Goal: Navigation & Orientation: Find specific page/section

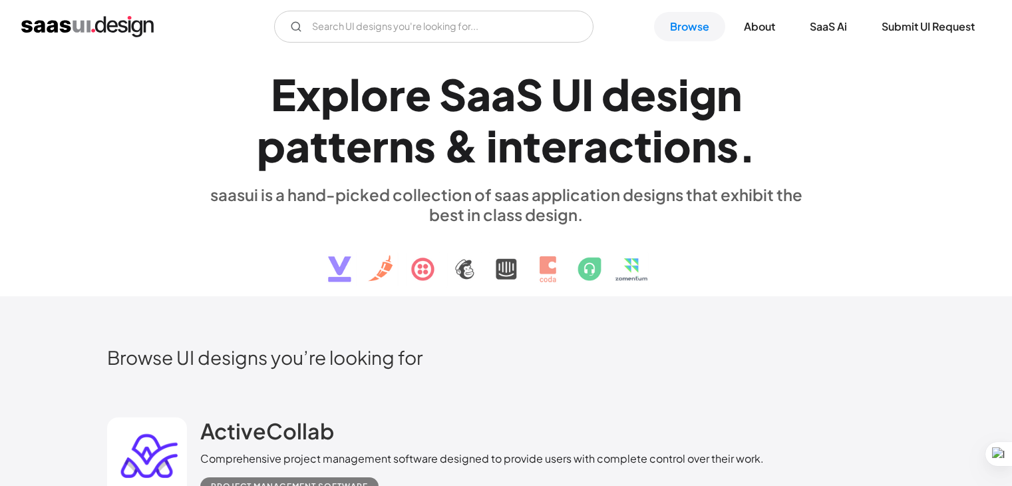
scroll to position [1168, 0]
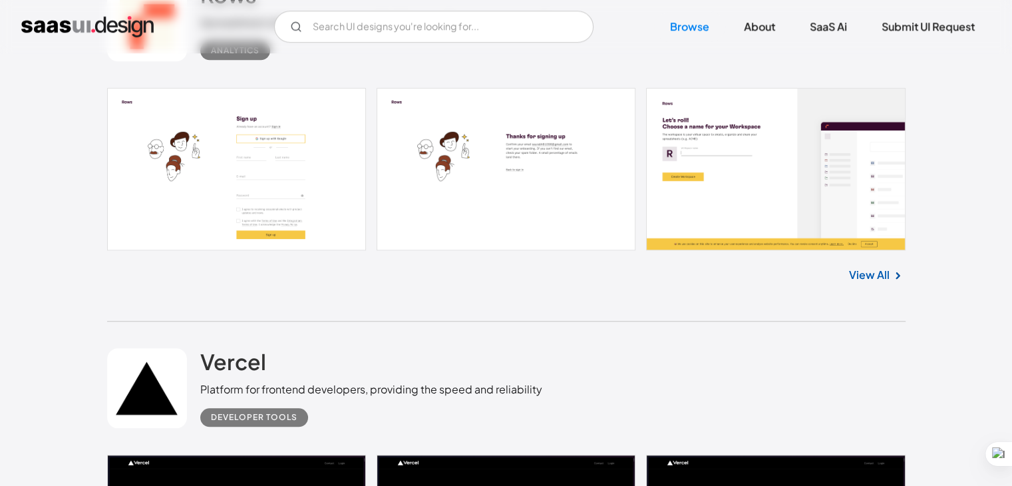
click at [303, 171] on link at bounding box center [506, 169] width 798 height 162
click at [715, 142] on link at bounding box center [506, 169] width 798 height 162
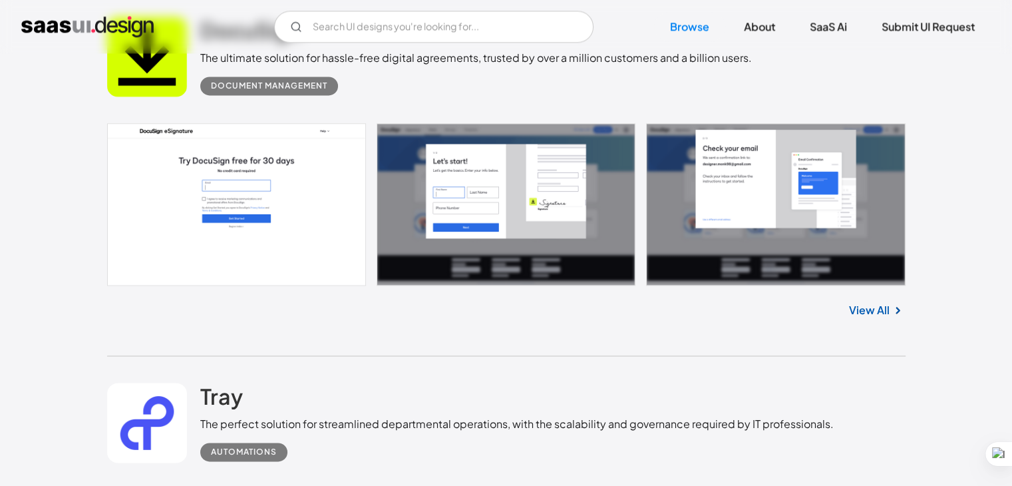
scroll to position [1887, 0]
click at [495, 196] on link at bounding box center [506, 203] width 798 height 162
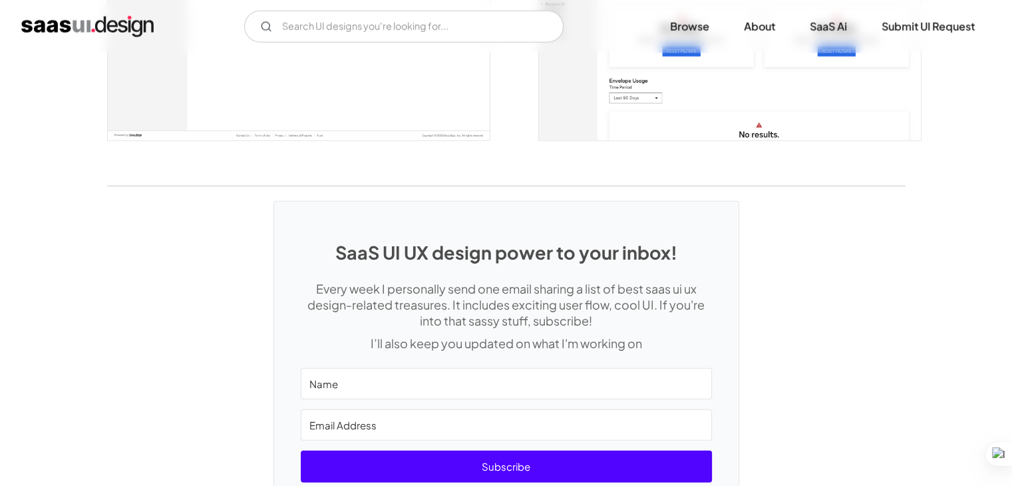
scroll to position [3758, 0]
